Goal: Understand site structure: Understand site structure

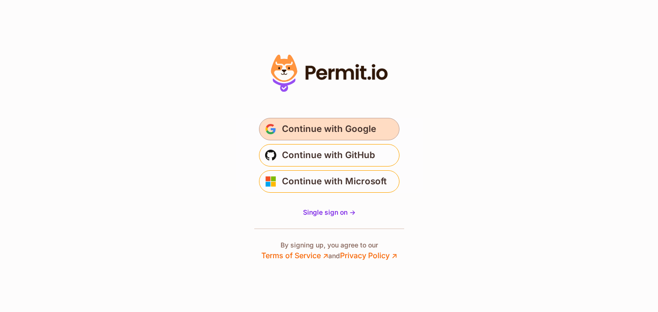
click at [306, 130] on span "Continue with Google" at bounding box center [329, 129] width 94 height 15
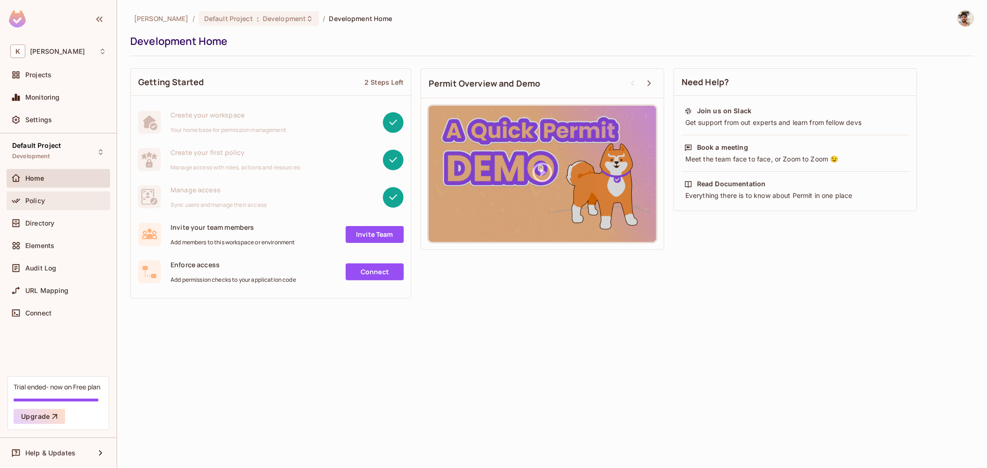
click at [57, 203] on div "Policy" at bounding box center [65, 200] width 81 height 7
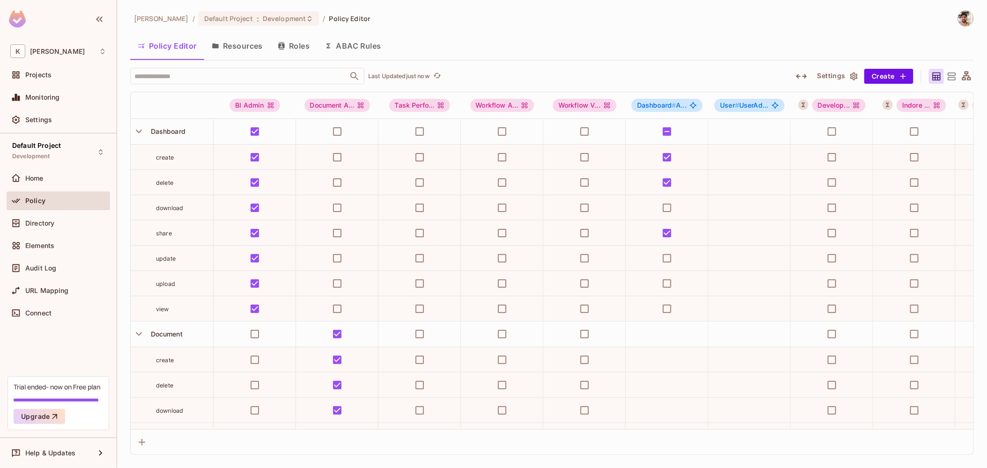
click at [856, 75] on icon "button" at bounding box center [853, 76] width 7 height 8
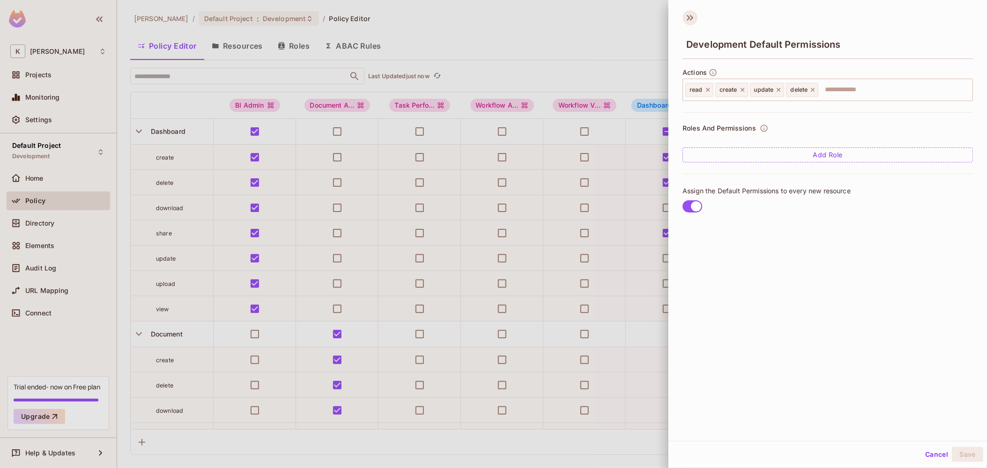
click at [687, 19] on icon at bounding box center [687, 18] width 3 height 6
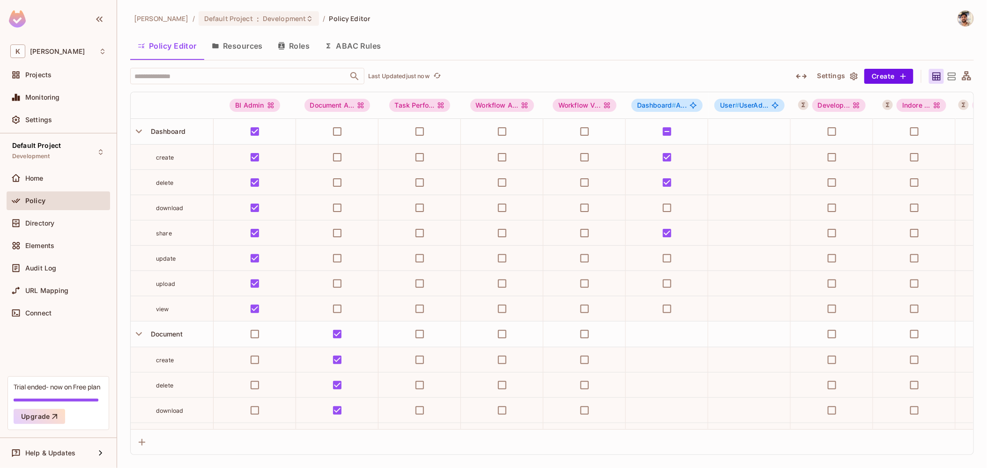
click at [803, 72] on icon "button" at bounding box center [801, 76] width 11 height 11
click at [799, 74] on icon "button" at bounding box center [801, 76] width 11 height 11
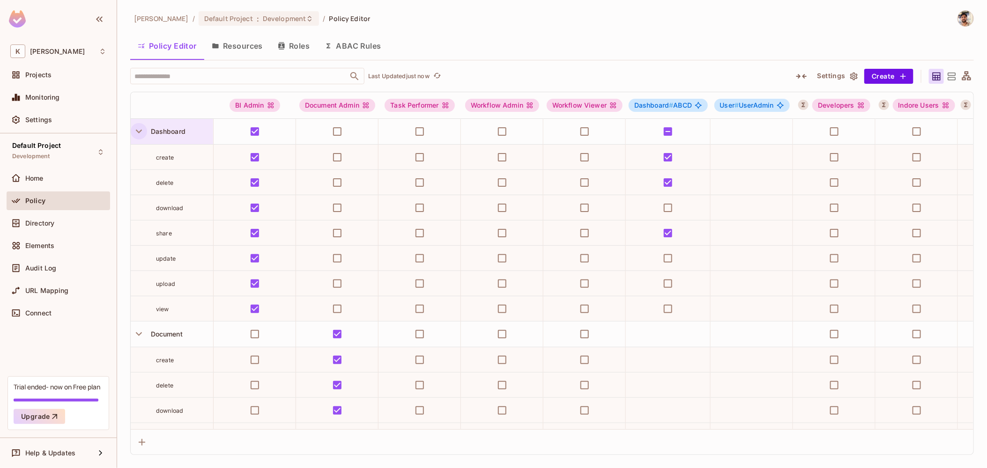
click at [137, 129] on icon "button" at bounding box center [139, 131] width 13 height 13
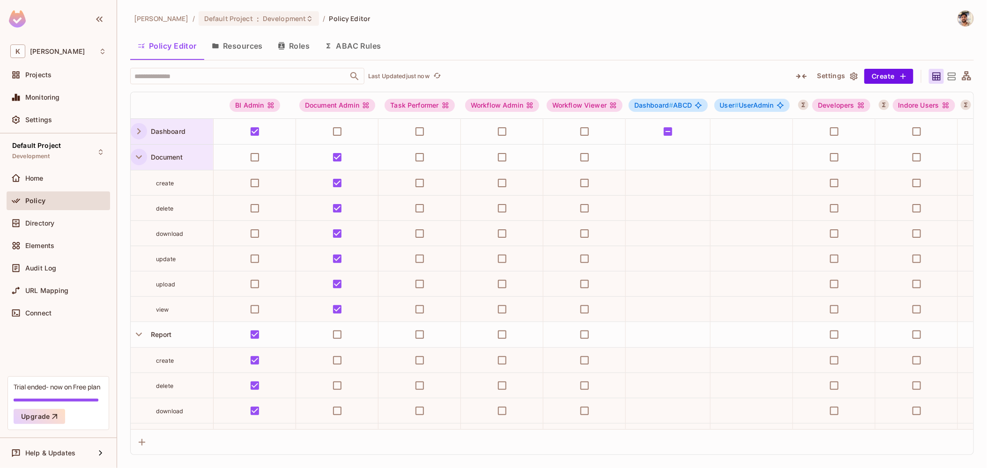
click at [140, 151] on icon "button" at bounding box center [139, 157] width 13 height 13
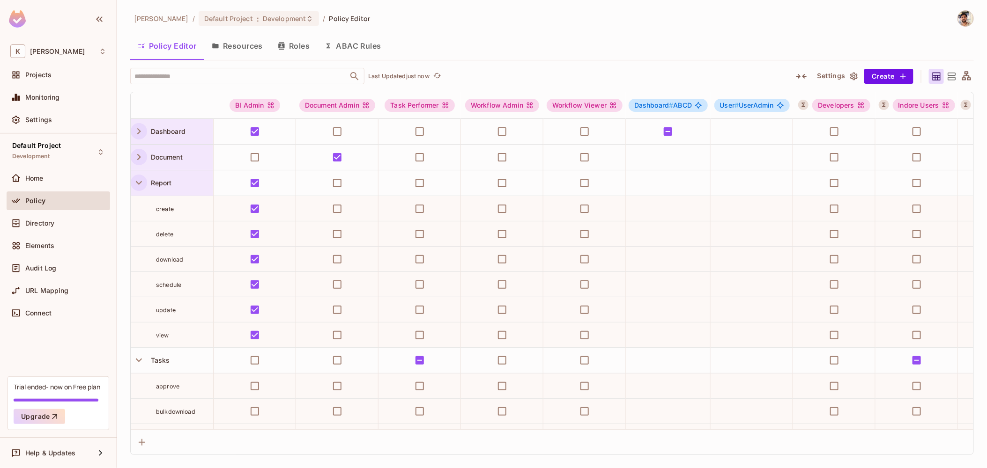
click at [142, 187] on icon "button" at bounding box center [139, 183] width 13 height 13
click at [141, 207] on icon "button" at bounding box center [139, 209] width 6 height 4
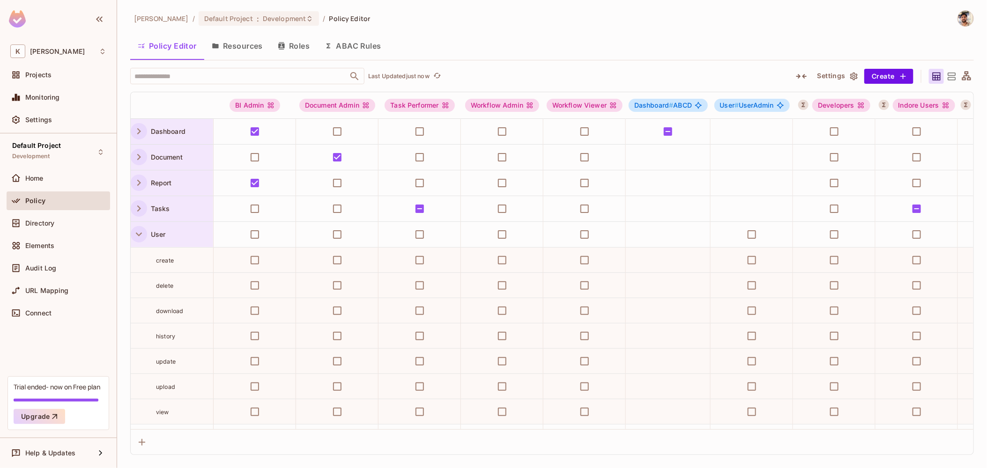
click at [141, 228] on icon "button" at bounding box center [139, 234] width 13 height 13
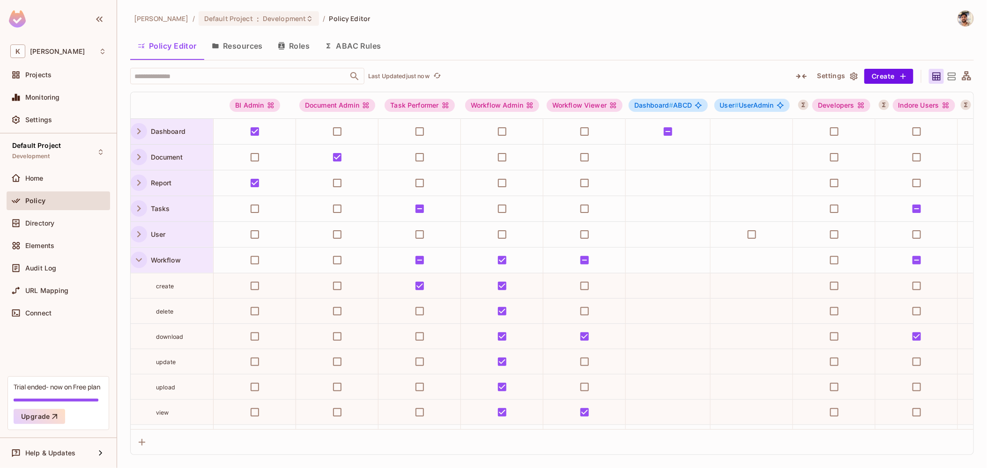
click at [141, 258] on icon "button" at bounding box center [139, 260] width 13 height 13
click at [139, 285] on icon "button" at bounding box center [139, 286] width 13 height 13
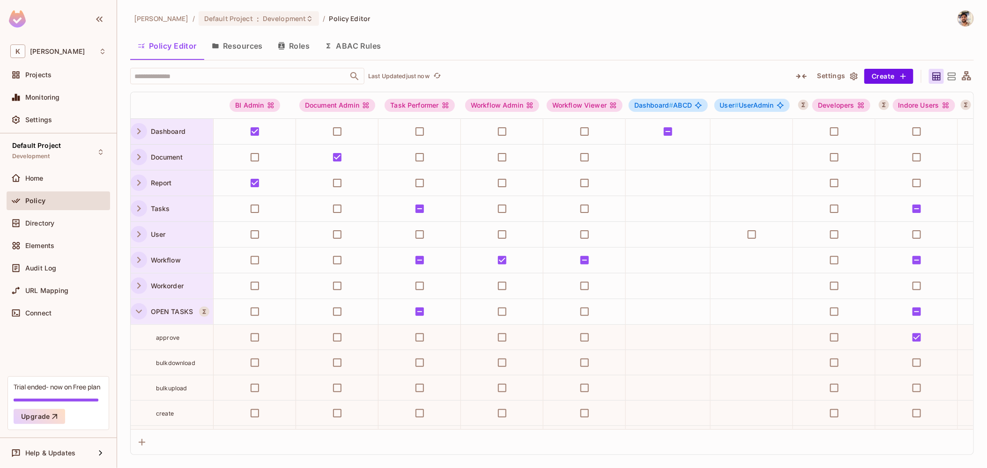
click at [137, 312] on icon "button" at bounding box center [139, 311] width 13 height 13
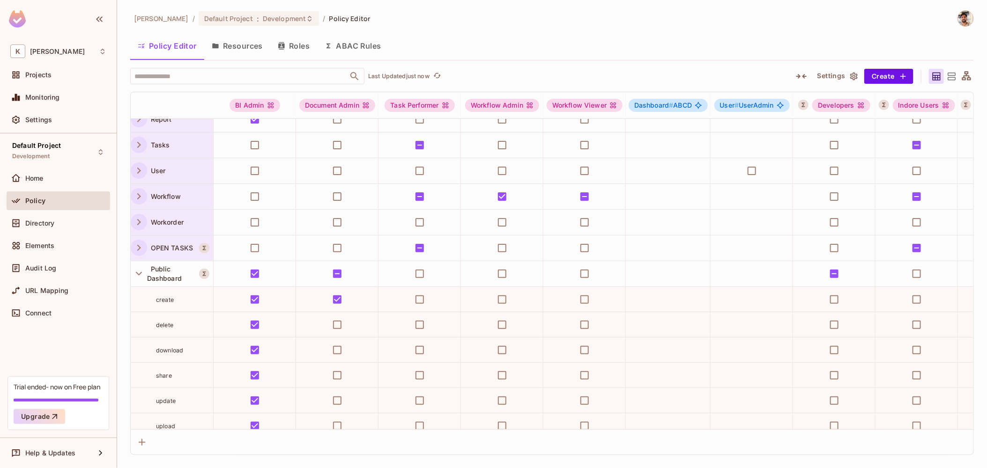
scroll to position [69, 0]
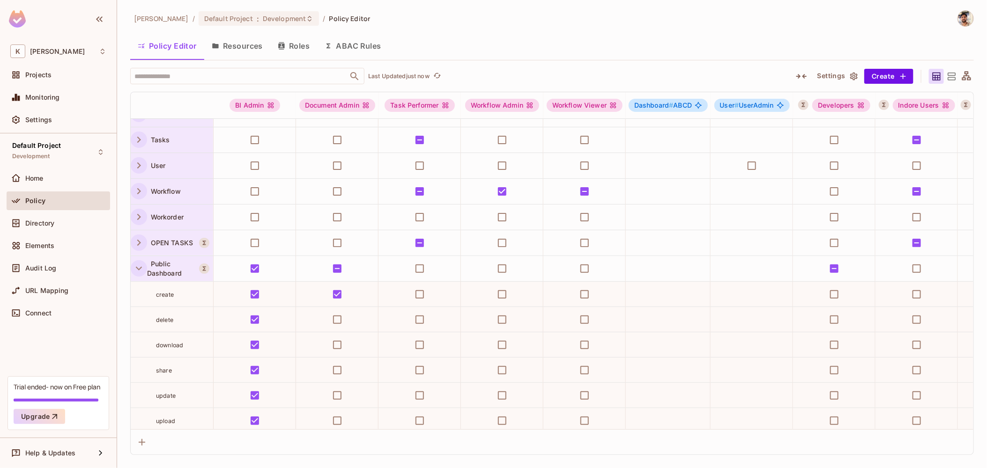
click at [139, 270] on icon "button" at bounding box center [139, 268] width 13 height 13
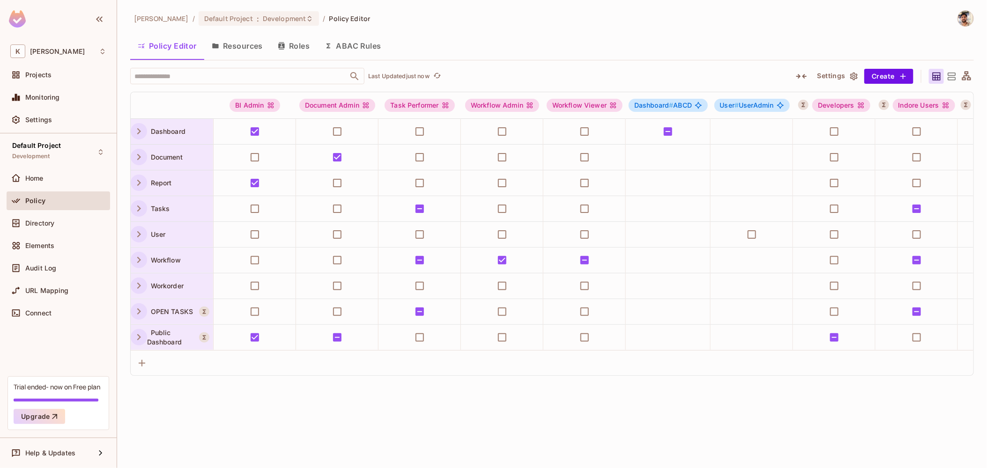
scroll to position [0, 0]
click at [242, 37] on button "Resources" at bounding box center [237, 45] width 66 height 23
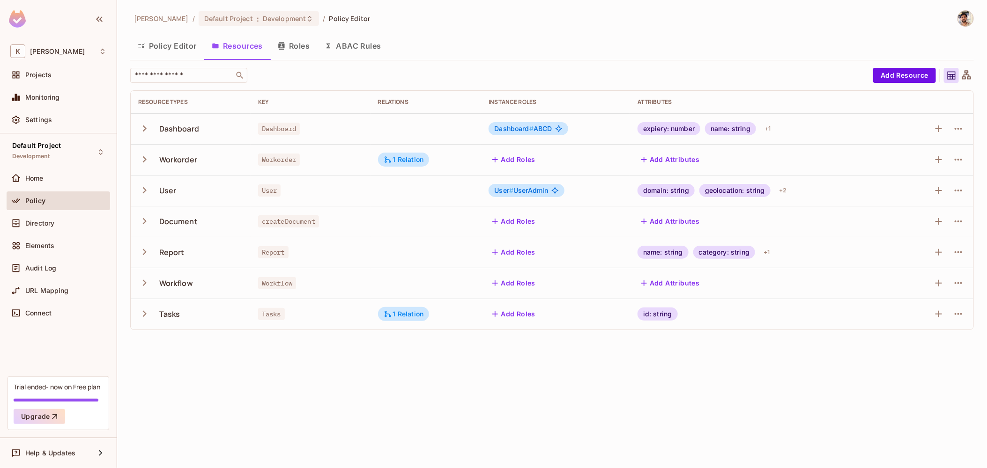
click at [144, 131] on icon "button" at bounding box center [144, 128] width 13 height 13
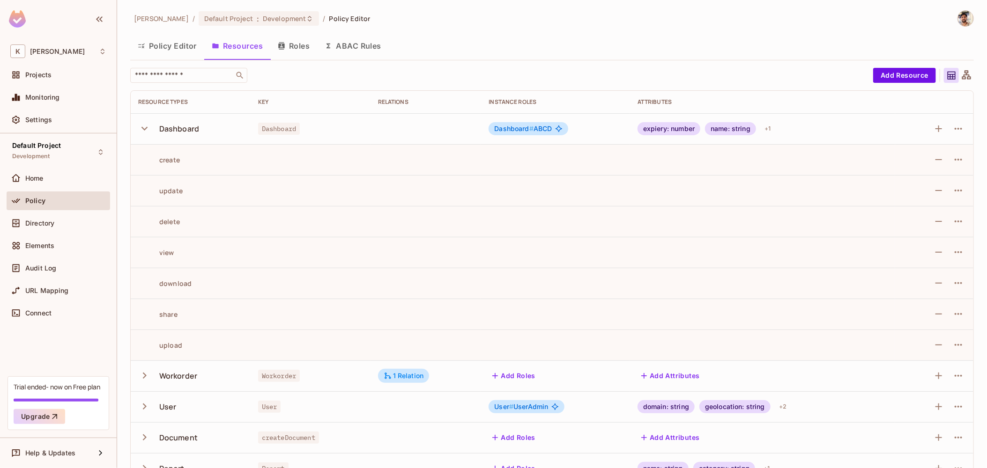
click at [144, 131] on icon "button" at bounding box center [144, 128] width 13 height 13
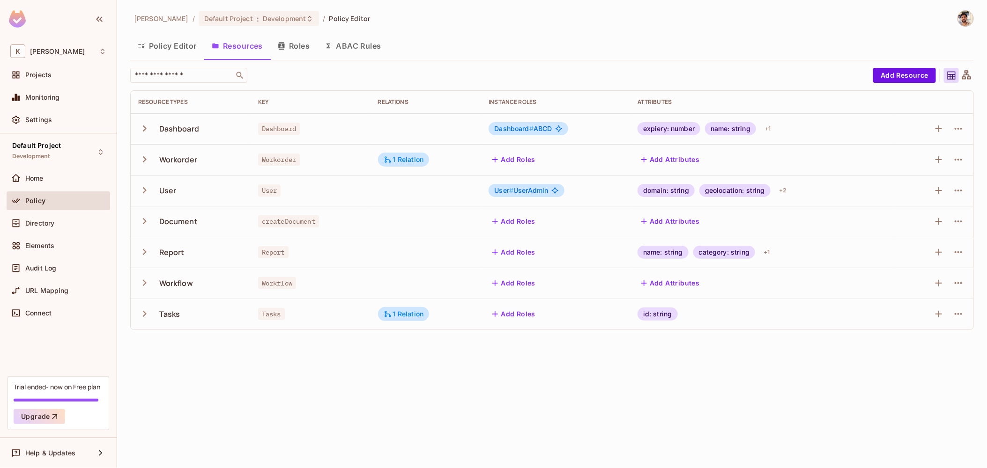
click at [308, 37] on button "Roles" at bounding box center [293, 45] width 47 height 23
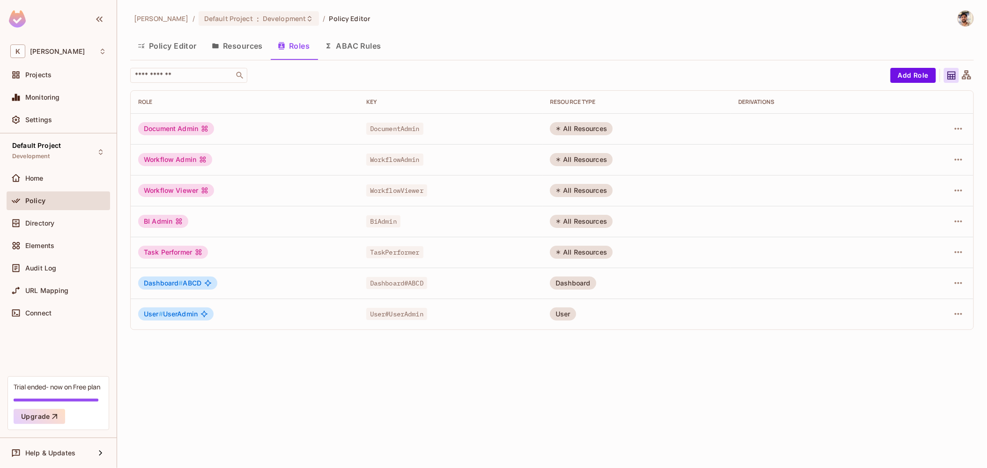
click at [174, 127] on div "Document Admin" at bounding box center [176, 128] width 76 height 13
click at [181, 162] on div "Workflow Admin" at bounding box center [175, 159] width 74 height 13
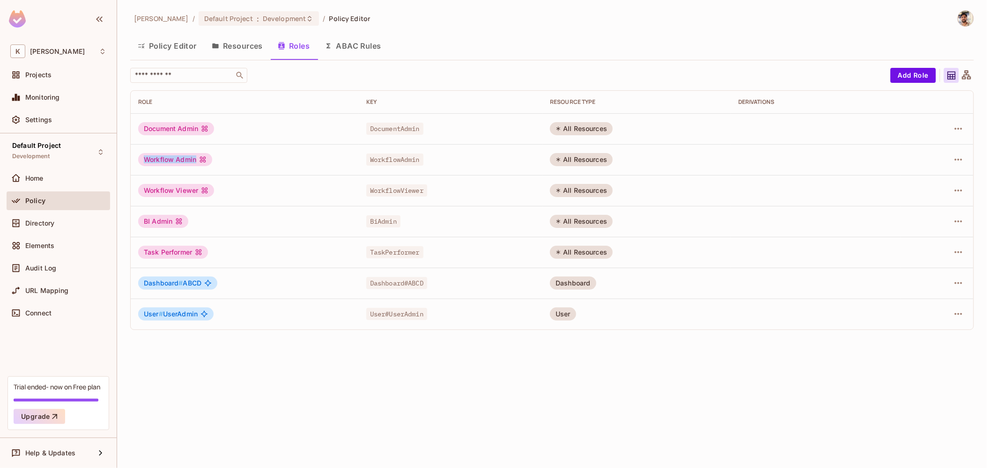
click at [181, 162] on div "Workflow Admin" at bounding box center [175, 159] width 74 height 13
click at [181, 190] on div "Workflow Viewer" at bounding box center [176, 190] width 76 height 13
click at [166, 221] on div "BI Admin" at bounding box center [163, 221] width 50 height 13
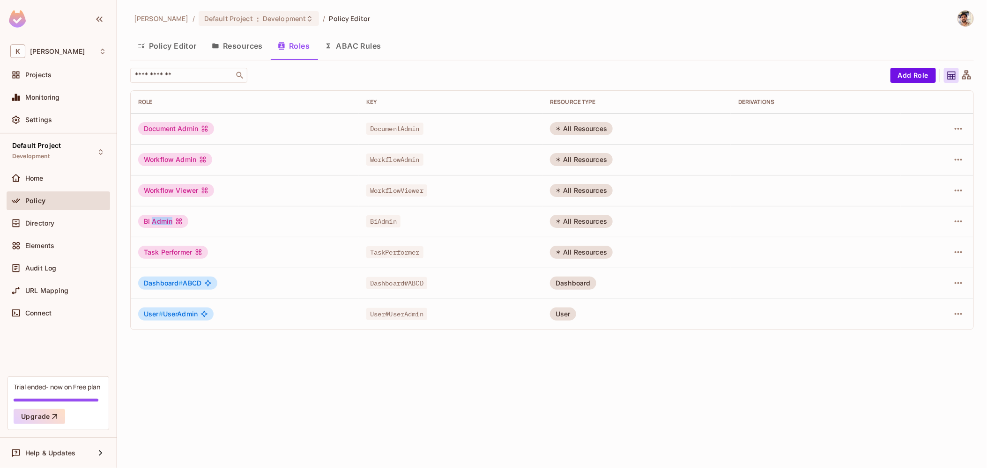
click at [166, 221] on div "BI Admin" at bounding box center [163, 221] width 50 height 13
click at [166, 249] on div "Task Performer" at bounding box center [173, 252] width 70 height 13
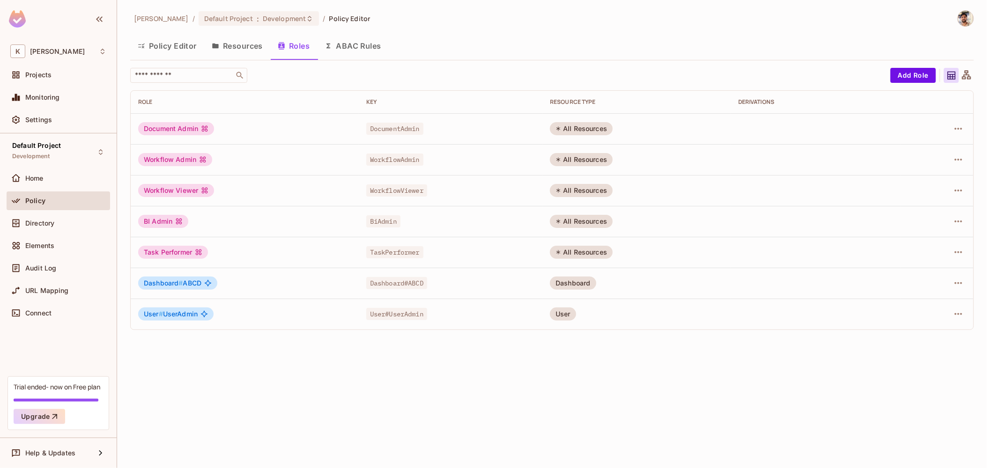
click at [169, 285] on span "Dashboard #" at bounding box center [163, 283] width 39 height 8
click at [172, 315] on span "User # UserAdmin" at bounding box center [171, 313] width 54 height 7
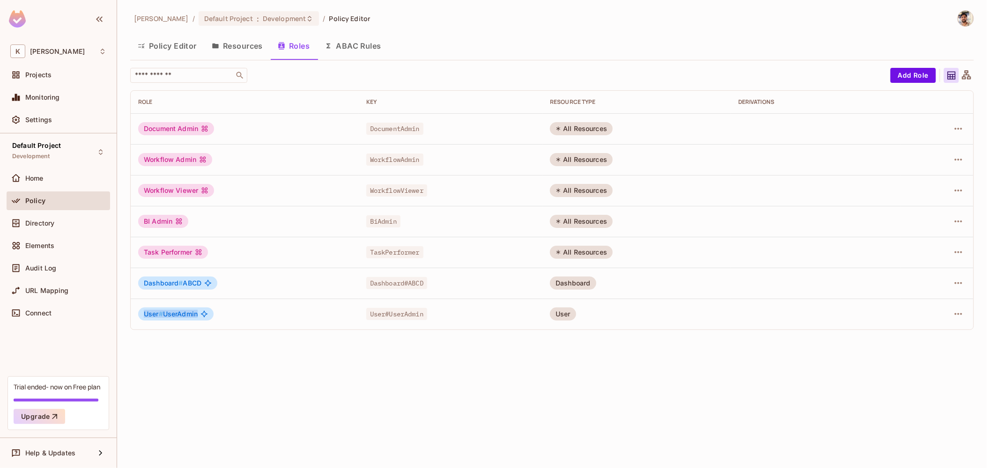
click at [172, 315] on span "User # UserAdmin" at bounding box center [171, 313] width 54 height 7
click at [365, 46] on button "ABAC Rules" at bounding box center [353, 45] width 72 height 23
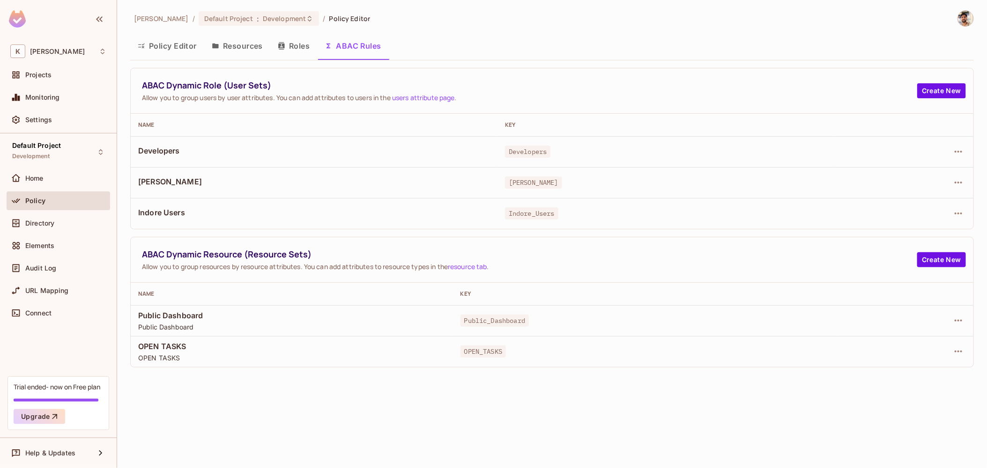
click at [150, 217] on div "Indore Users" at bounding box center [314, 213] width 352 height 12
click at [509, 214] on span "Indore_Users" at bounding box center [531, 213] width 53 height 12
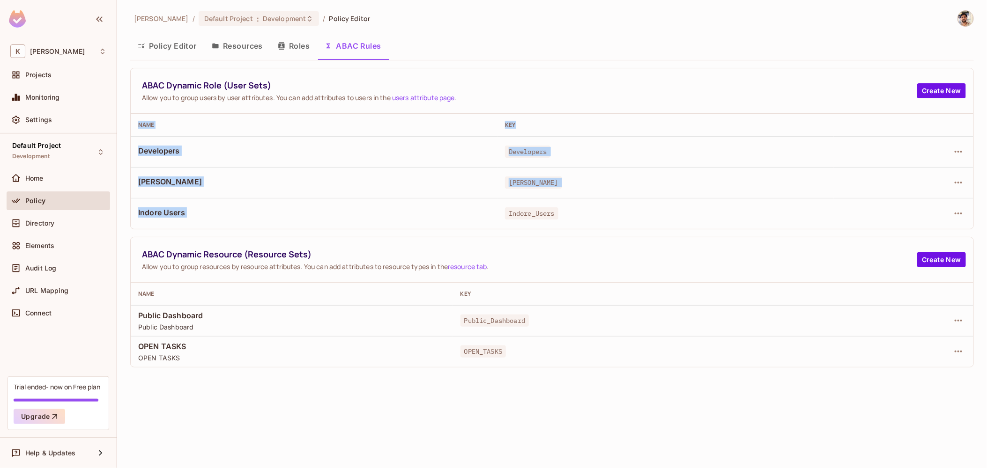
click at [509, 214] on span "Indore_Users" at bounding box center [531, 213] width 53 height 12
click at [156, 53] on button "Policy Editor" at bounding box center [167, 45] width 74 height 23
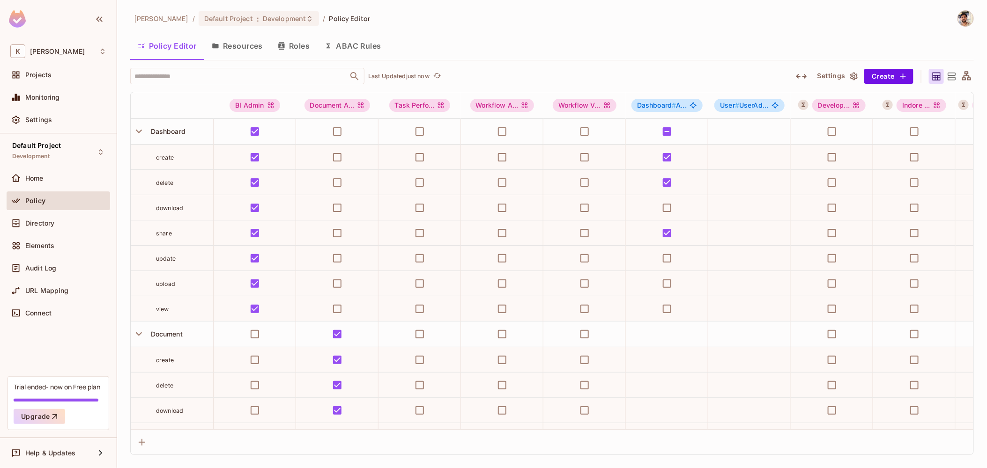
click at [161, 108] on th at bounding box center [172, 105] width 83 height 27
click at [415, 77] on p "Last Updated just now" at bounding box center [398, 76] width 61 height 7
click at [140, 131] on icon "button" at bounding box center [139, 132] width 6 height 4
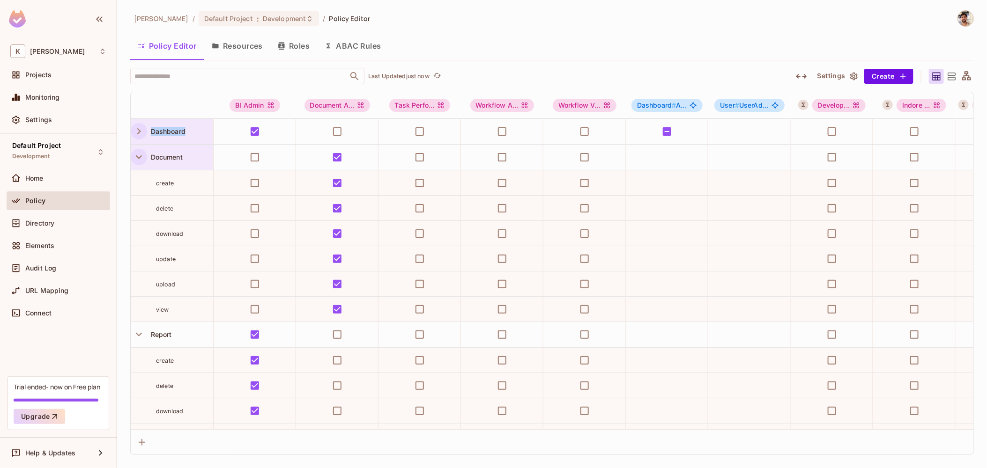
click at [140, 157] on icon "button" at bounding box center [139, 157] width 13 height 13
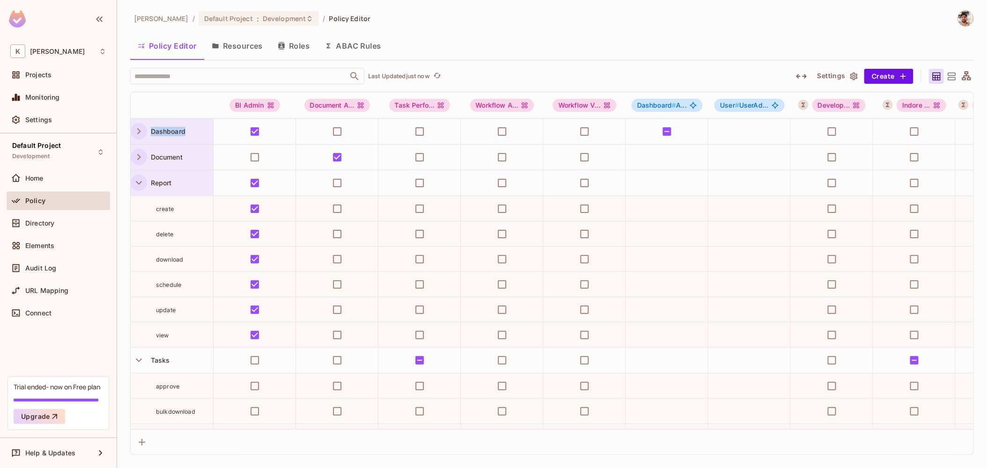
click at [141, 181] on icon "button" at bounding box center [139, 183] width 13 height 13
click at [142, 206] on icon "button" at bounding box center [139, 208] width 13 height 13
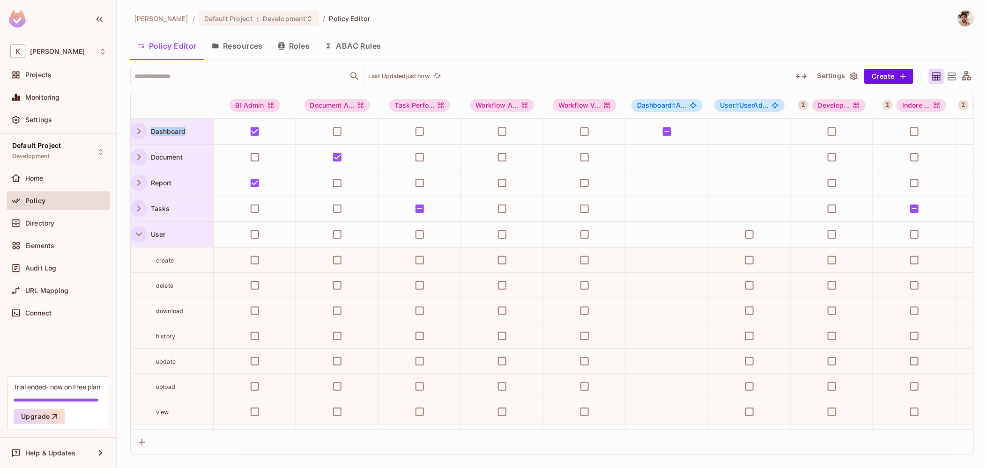
click at [141, 231] on icon "button" at bounding box center [139, 234] width 13 height 13
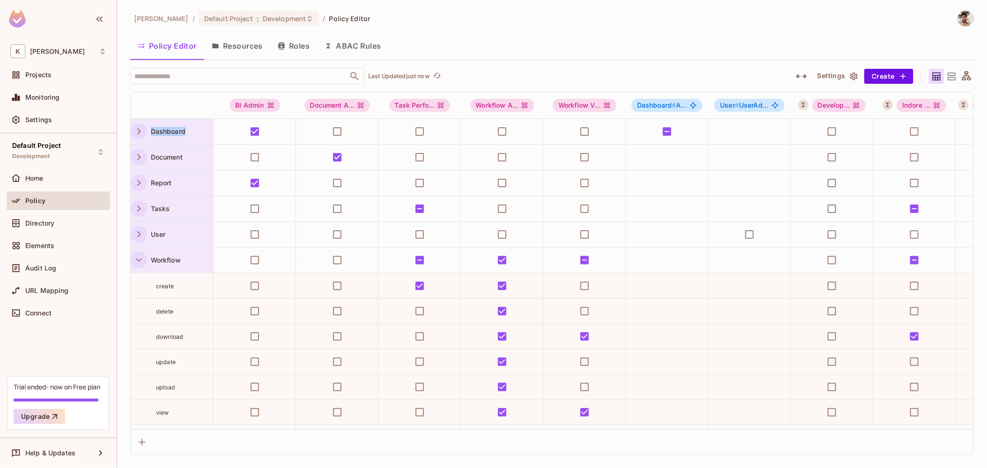
click at [140, 259] on icon "button" at bounding box center [139, 260] width 6 height 4
click at [140, 283] on icon "button" at bounding box center [139, 286] width 13 height 13
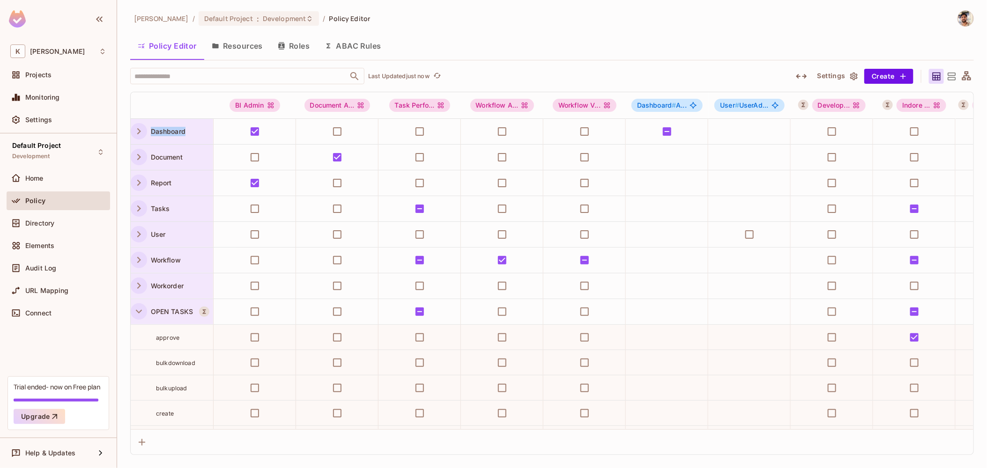
click at [141, 313] on icon "button" at bounding box center [139, 311] width 13 height 13
click at [141, 334] on icon "button" at bounding box center [139, 337] width 13 height 13
